Goal: Obtain resource: Download file/media

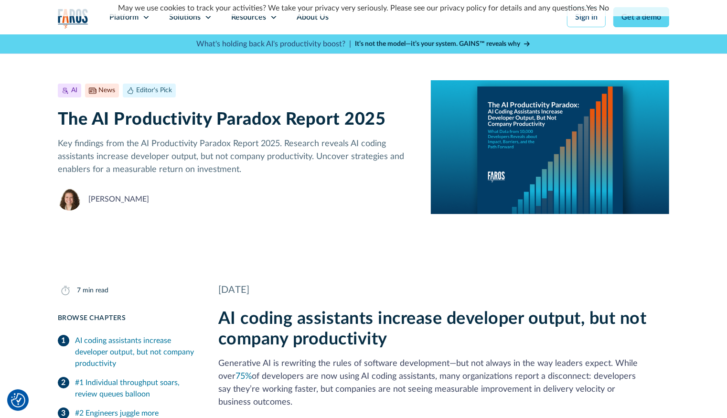
drag, startPoint x: 548, startPoint y: 174, endPoint x: 534, endPoint y: 174, distance: 14.3
click at [548, 174] on img at bounding box center [550, 147] width 238 height 134
click at [261, 158] on p "Key findings from the AI Productivity Paradox Report 2025. Research reveals AI …" at bounding box center [237, 157] width 358 height 39
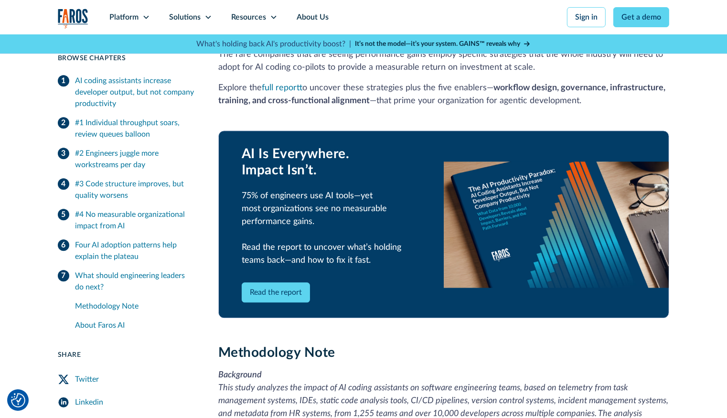
scroll to position [2075, 0]
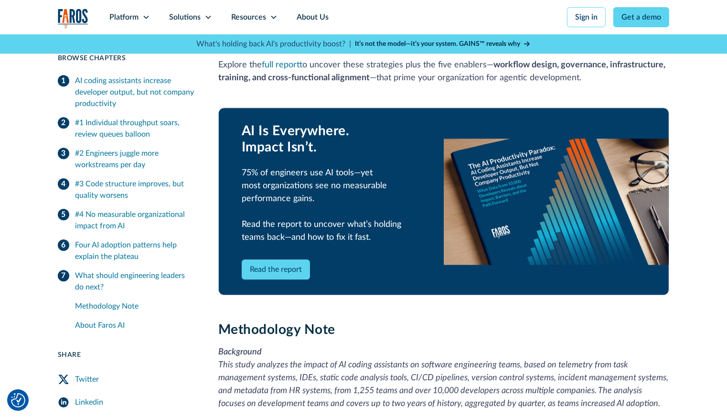
click at [278, 259] on link "Read the report" at bounding box center [276, 269] width 68 height 20
drag, startPoint x: 388, startPoint y: 282, endPoint x: 402, endPoint y: 266, distance: 21.7
click at [388, 282] on div "AI Is Everywhere. Impact Isn’t. 75% of engineers use AI tools—yet most organiza…" at bounding box center [443, 201] width 451 height 218
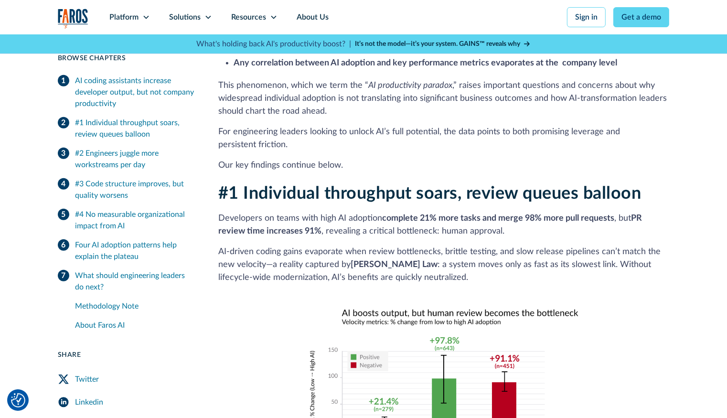
scroll to position [0, 0]
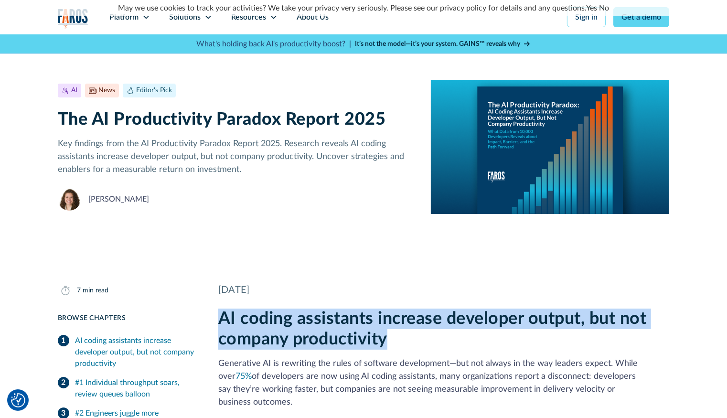
drag, startPoint x: 221, startPoint y: 319, endPoint x: 407, endPoint y: 344, distance: 188.1
click at [405, 342] on h2 "AI coding assistants increase developer output, but not company productivity" at bounding box center [443, 329] width 451 height 41
copy h2 "AI coding assistants increase developer output, but not company productivity"
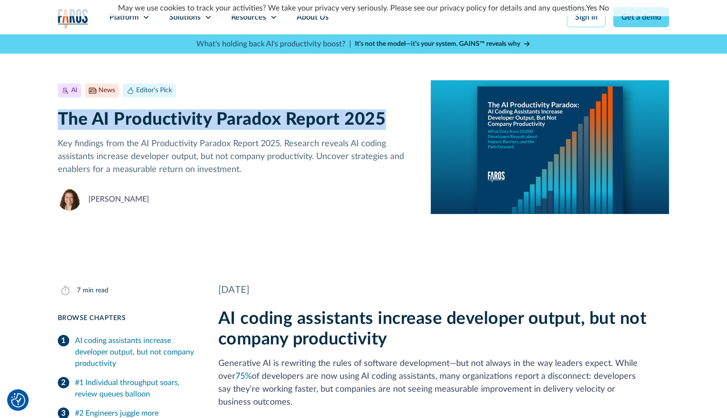
drag, startPoint x: 58, startPoint y: 117, endPoint x: 380, endPoint y: 117, distance: 321.5
click at [381, 115] on h1 "The AI Productivity Paradox Report 2025" at bounding box center [237, 119] width 358 height 21
copy h1 "The AI Productivity Paradox Report 2025"
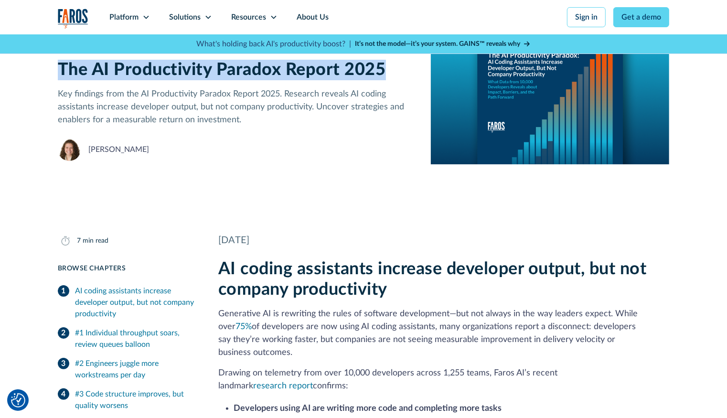
scroll to position [51, 0]
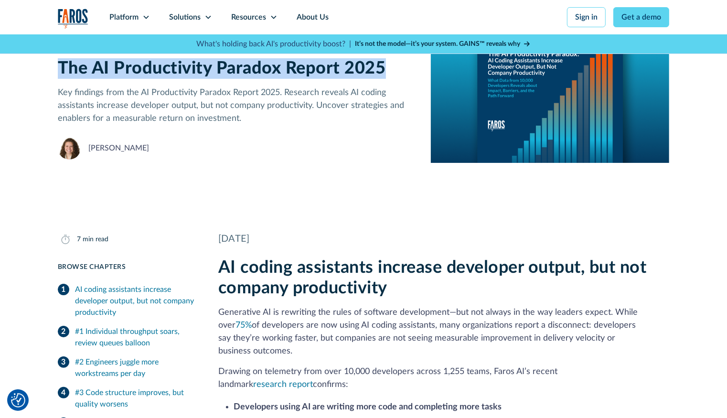
drag, startPoint x: 220, startPoint y: 313, endPoint x: 646, endPoint y: 337, distance: 426.7
click at [646, 337] on p "Generative AI is rewriting the rules of software development—but not always in …" at bounding box center [443, 332] width 451 height 52
copy p "Generative AI is rewriting the rules of software development—but not always in …"
click at [463, 333] on p "Generative AI is rewriting the rules of software development—but not always in …" at bounding box center [443, 332] width 451 height 52
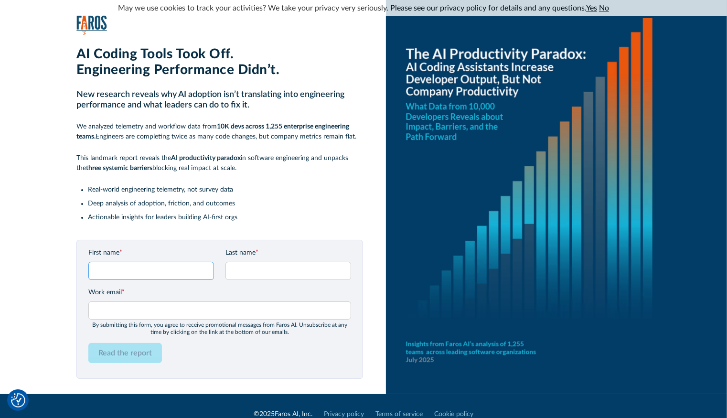
click at [121, 264] on input "First name *" at bounding box center [151, 271] width 126 height 18
type input "[PERSON_NAME]"
type input "[PERSON_NAME][EMAIL_ADDRESS][PERSON_NAME][DOMAIN_NAME]"
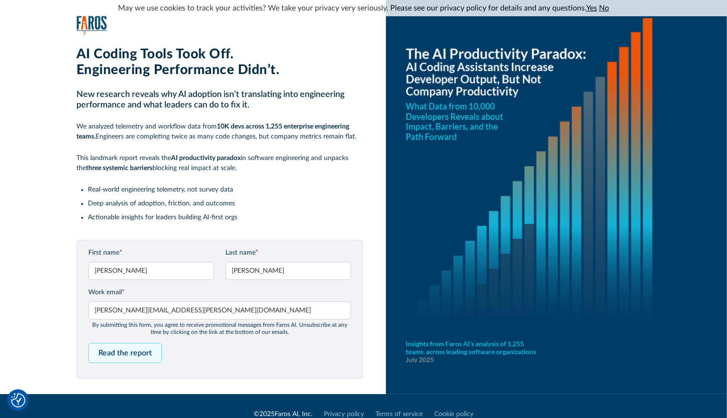
click at [112, 353] on input "Read the report" at bounding box center [125, 353] width 74 height 20
